Goal: Transaction & Acquisition: Purchase product/service

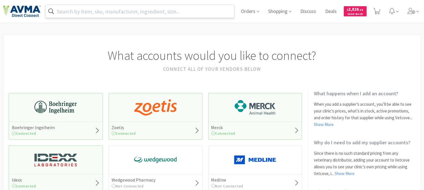
click at [184, 12] on input "text" at bounding box center [139, 11] width 189 height 13
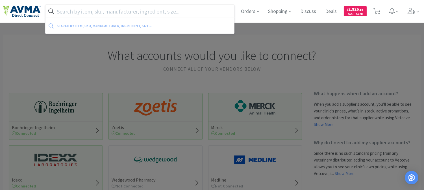
paste input "124319"
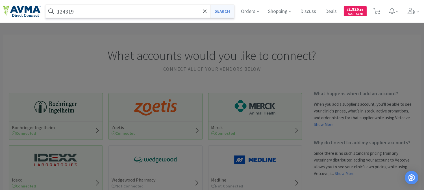
type input "124319"
click at [221, 11] on button "Search" at bounding box center [221, 11] width 23 height 13
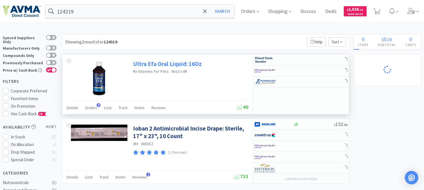
select select "1"
select select "2"
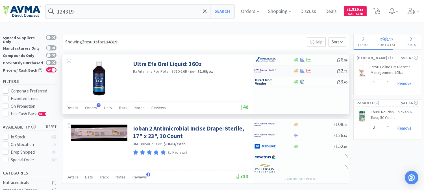
select select "1"
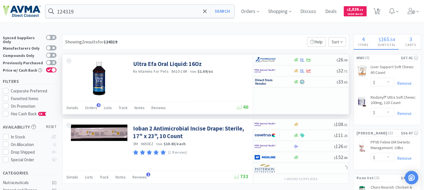
select select "3"
select select "2"
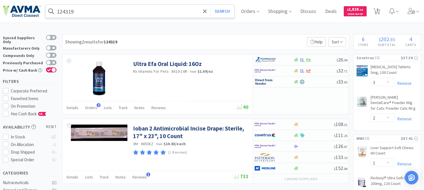
click at [95, 11] on input "124319" at bounding box center [139, 11] width 189 height 13
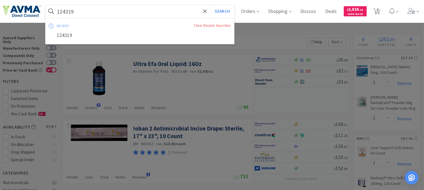
paste input "049873"
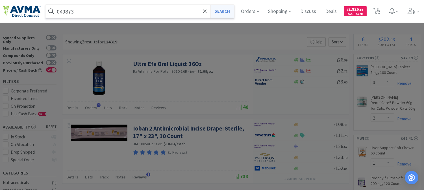
click at [229, 10] on button "Search" at bounding box center [221, 11] width 23 height 13
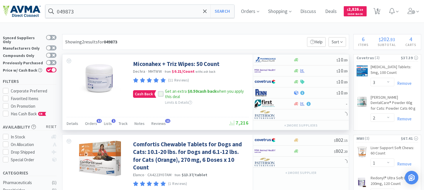
click at [159, 93] on icon at bounding box center [161, 94] width 4 height 4
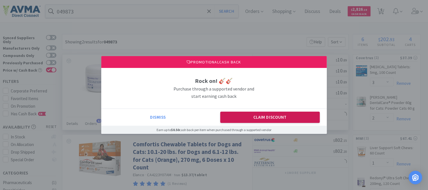
click at [248, 118] on button "Claim Discount" at bounding box center [270, 117] width 100 height 11
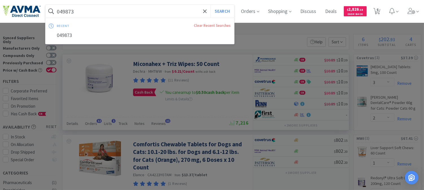
click at [116, 13] on input "049873" at bounding box center [139, 11] width 189 height 13
paste input "36277"
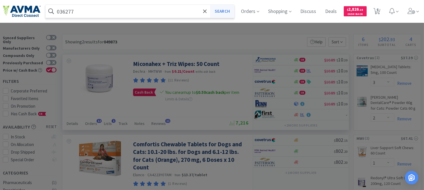
click at [225, 9] on button "Search" at bounding box center [221, 11] width 23 height 13
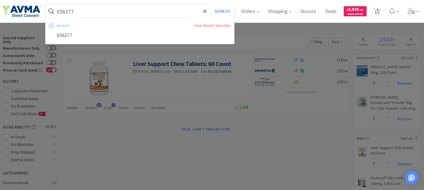
click at [107, 10] on input "036277" at bounding box center [139, 11] width 189 height 13
paste input "78932370"
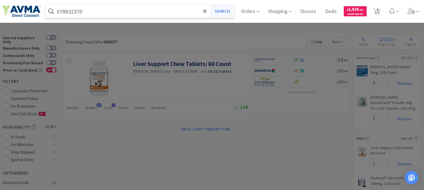
click at [225, 10] on button "Search" at bounding box center [221, 11] width 23 height 13
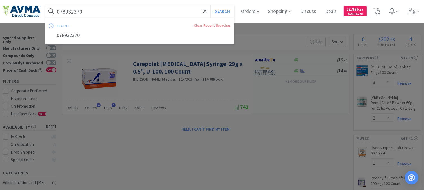
click at [91, 10] on input "078932370" at bounding box center [139, 11] width 189 height 13
paste input "30280"
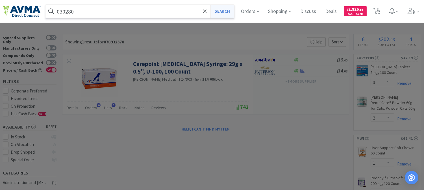
type input "030280"
click at [227, 12] on button "Search" at bounding box center [221, 11] width 23 height 13
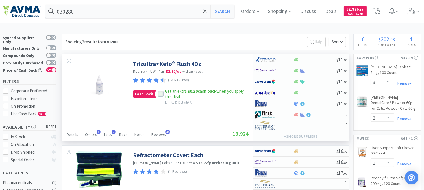
click at [161, 93] on icon at bounding box center [161, 94] width 4 height 4
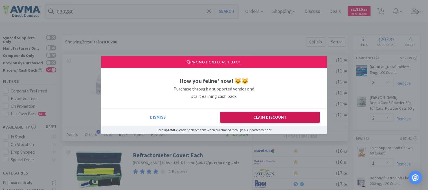
click at [253, 112] on button "Claim Discount" at bounding box center [270, 117] width 100 height 11
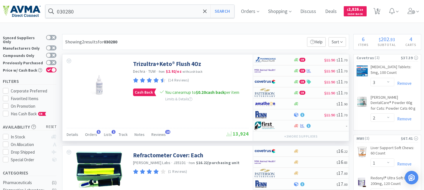
click at [215, 116] on div "Trizultra+Keto® Flush 4Oz Dechra · TUW · from $2.92 / oz with cash back (14 Rev…" at bounding box center [157, 97] width 190 height 87
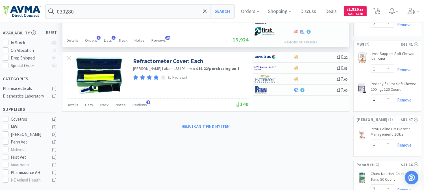
scroll to position [94, 0]
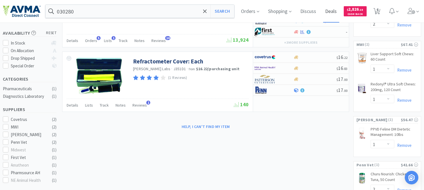
click at [335, 12] on span "Deals" at bounding box center [331, 11] width 16 height 23
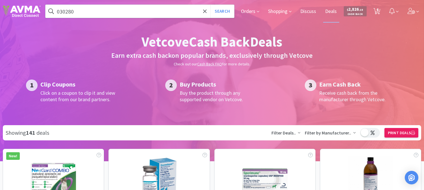
click at [299, 134] on span at bounding box center [299, 133] width 2 height 7
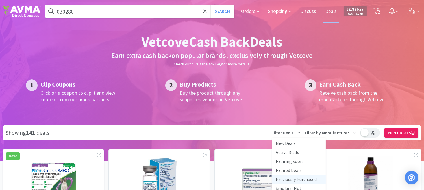
click at [300, 179] on li "Previously Purchased" at bounding box center [298, 179] width 53 height 9
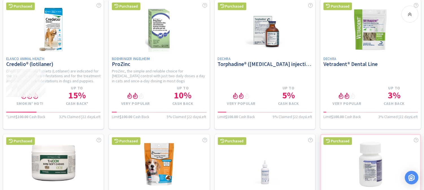
scroll to position [408, 0]
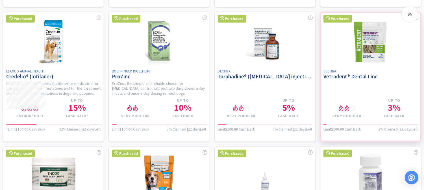
click at [368, 55] on div at bounding box center [370, 77] width 101 height 130
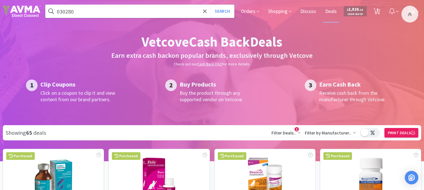
select select "3"
select select "2"
select select "1"
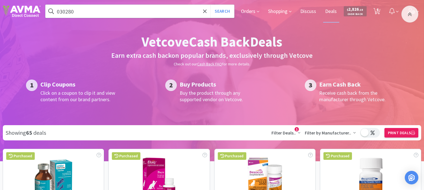
select select "2"
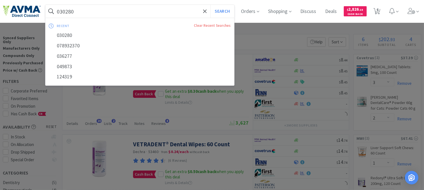
click at [100, 13] on input "030280" at bounding box center [139, 11] width 189 height 13
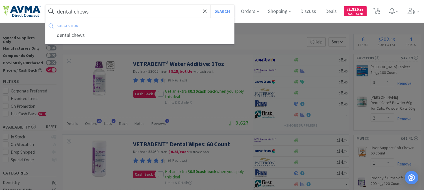
type input "dental chews"
click at [210, 5] on button "Search" at bounding box center [221, 11] width 23 height 13
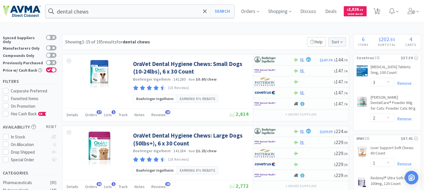
click at [343, 40] on span "Sort" at bounding box center [337, 42] width 18 height 10
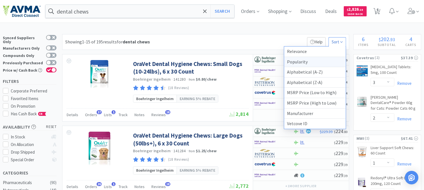
click at [294, 62] on div "Popularity" at bounding box center [315, 62] width 62 height 10
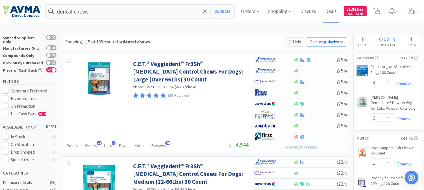
click at [334, 11] on span "Deals" at bounding box center [331, 11] width 16 height 23
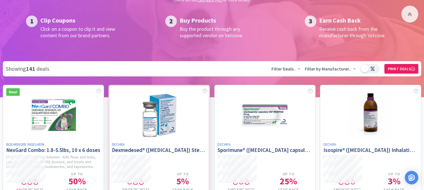
scroll to position [63, 0]
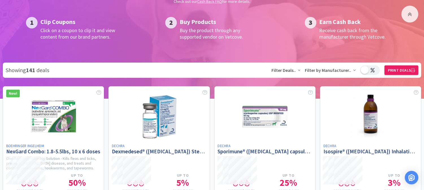
click at [354, 70] on icon at bounding box center [354, 70] width 2 height 5
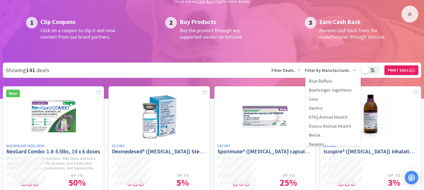
click at [262, 71] on div "Showing 141 deals" at bounding box center [139, 70] width 266 height 9
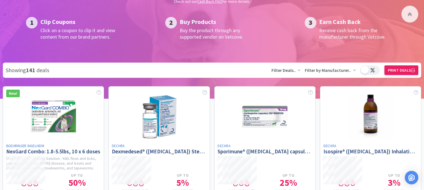
click at [299, 70] on icon at bounding box center [299, 70] width 2 height 5
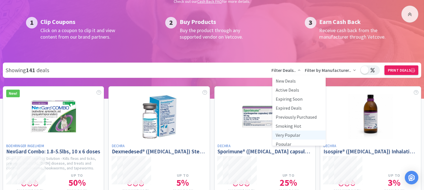
click at [293, 134] on li "Very Popular" at bounding box center [298, 135] width 53 height 9
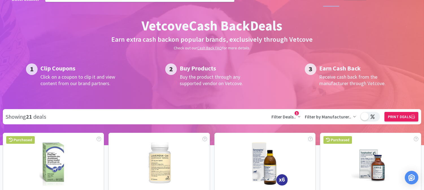
scroll to position [31, 0]
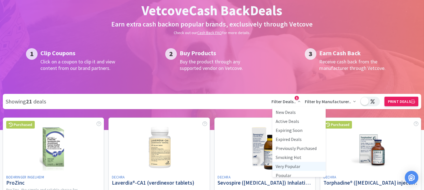
click at [298, 101] on icon at bounding box center [299, 101] width 2 height 5
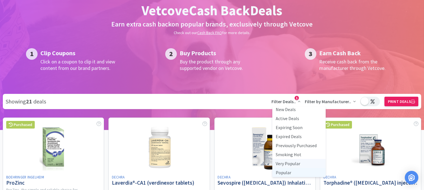
click at [288, 172] on li "Popular" at bounding box center [298, 172] width 53 height 9
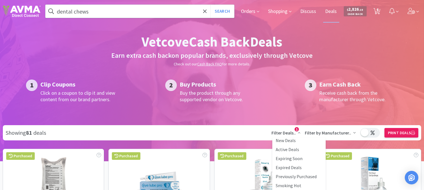
click at [298, 132] on span "1" at bounding box center [298, 133] width 5 height 7
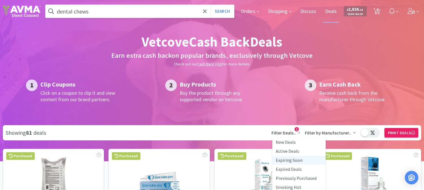
click at [287, 160] on li "Expiring Soon" at bounding box center [298, 160] width 53 height 9
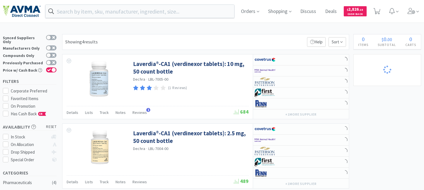
select select "1"
select select "2"
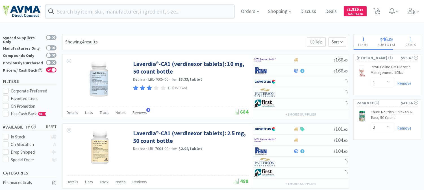
select select "3"
select select "2"
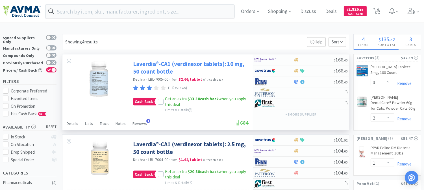
select select "1"
click at [169, 64] on link "Laverdia®-CA1 (verdinexor tablets): 10 mg, 50 count bottle" at bounding box center [190, 68] width 114 height 16
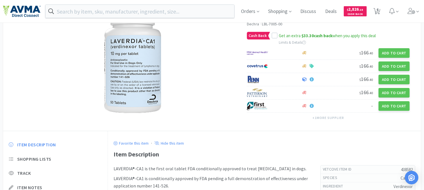
scroll to position [125, 0]
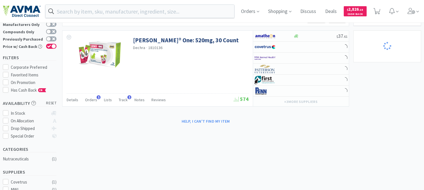
scroll to position [31, 0]
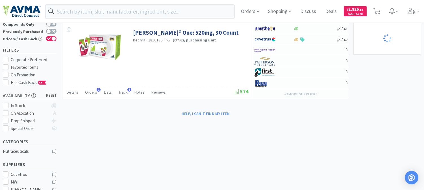
select select "3"
select select "2"
select select "1"
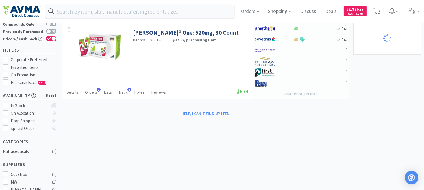
select select "2"
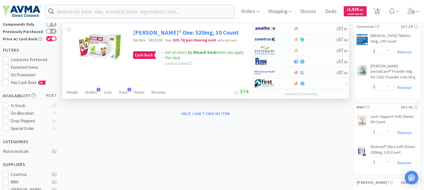
click at [162, 32] on link "[PERSON_NAME]® One: 520mg, 30 Count" at bounding box center [186, 33] width 106 height 8
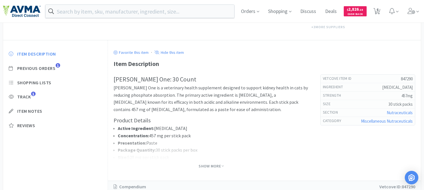
scroll to position [157, 0]
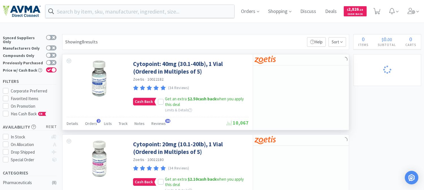
select select "3"
select select "2"
select select "1"
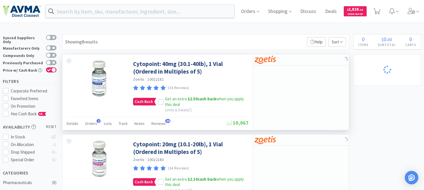
select select "2"
